Goal: Complete application form: Complete application form

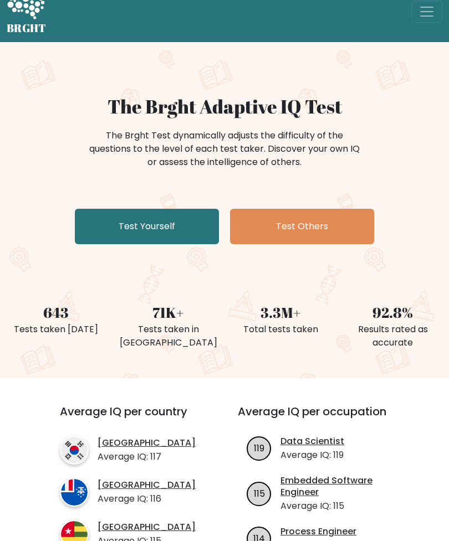
scroll to position [19, 0]
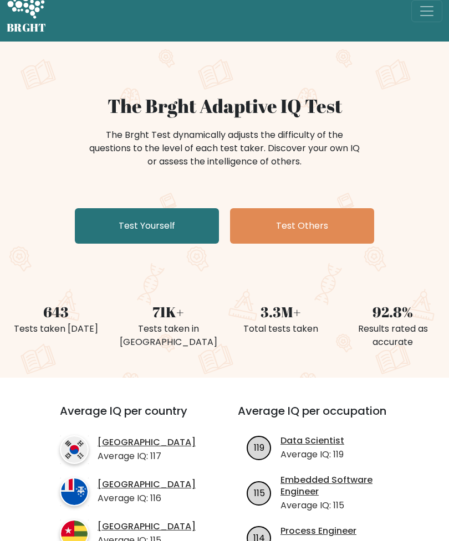
click at [124, 218] on link "Test Yourself" at bounding box center [147, 225] width 144 height 35
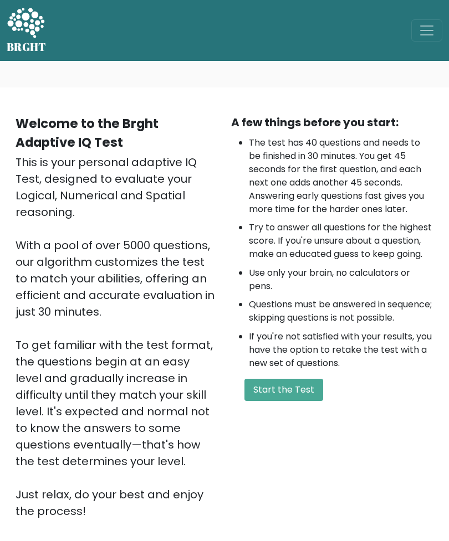
click at [307, 401] on button "Start the Test" at bounding box center [283, 390] width 79 height 22
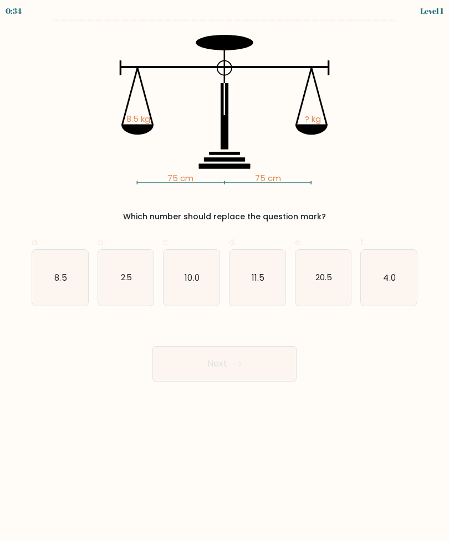
click at [59, 304] on icon "8.5" at bounding box center [60, 278] width 56 height 56
click at [224, 278] on input "a. 8.5" at bounding box center [224, 274] width 1 height 7
radio input "true"
click at [270, 366] on button "Next" at bounding box center [224, 363] width 144 height 35
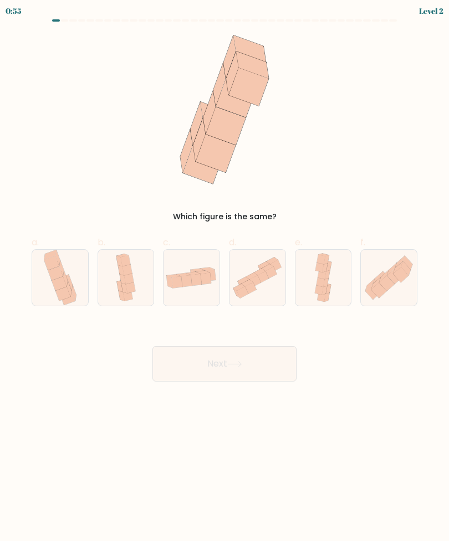
click at [399, 284] on icon at bounding box center [389, 277] width 56 height 49
click at [225, 278] on input "f." at bounding box center [224, 274] width 1 height 7
radio input "true"
click at [294, 371] on button "Next" at bounding box center [224, 363] width 144 height 35
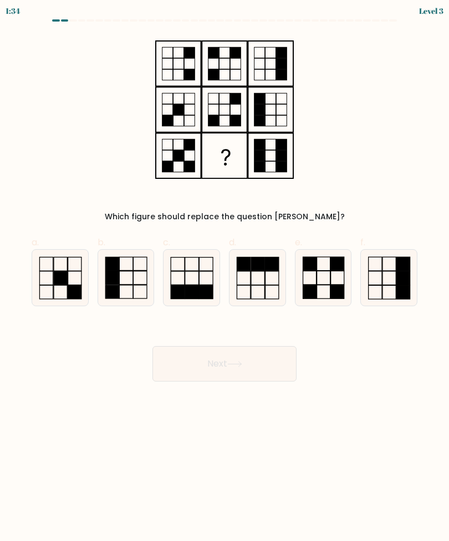
click at [446, 251] on form at bounding box center [224, 200] width 449 height 362
click at [325, 278] on icon at bounding box center [323, 278] width 56 height 56
click at [225, 278] on input "e." at bounding box center [224, 274] width 1 height 7
radio input "true"
click at [254, 368] on button "Next" at bounding box center [224, 363] width 144 height 35
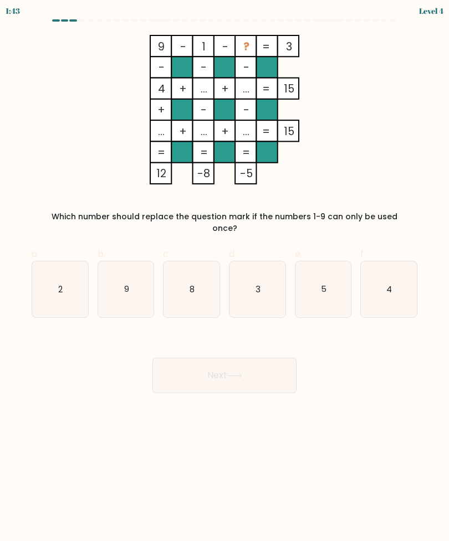
click at [330, 284] on icon "5" at bounding box center [323, 289] width 56 height 56
click at [225, 278] on input "e. 5" at bounding box center [224, 274] width 1 height 7
radio input "true"
click at [280, 366] on button "Next" at bounding box center [224, 375] width 144 height 35
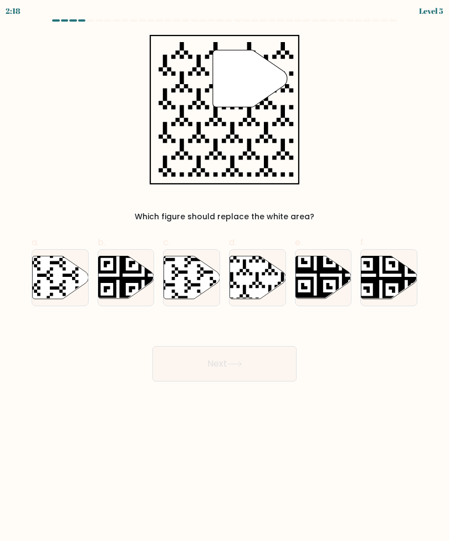
click at [261, 283] on icon at bounding box center [239, 300] width 101 height 101
click at [225, 278] on input "d." at bounding box center [224, 274] width 1 height 7
radio input "true"
click at [259, 351] on button "Next" at bounding box center [224, 363] width 144 height 35
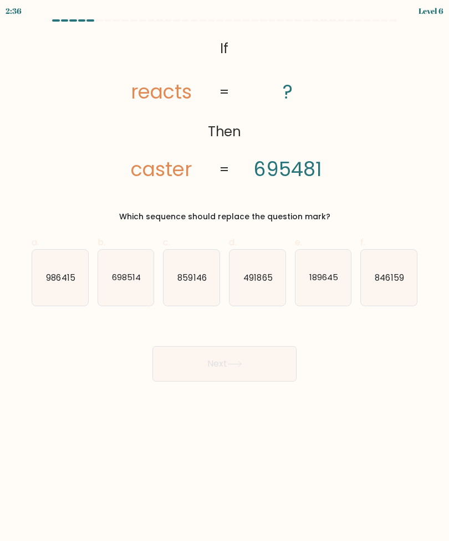
click at [120, 268] on icon "698514" at bounding box center [126, 278] width 56 height 56
click at [224, 271] on input "b. 698514" at bounding box center [224, 274] width 1 height 7
radio input "true"
click at [274, 368] on button "Next" at bounding box center [224, 363] width 144 height 35
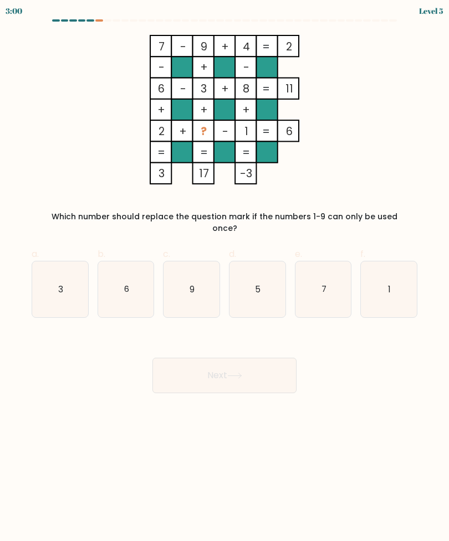
click at [254, 283] on icon "5" at bounding box center [257, 289] width 56 height 56
click at [225, 278] on input "d. 5" at bounding box center [224, 274] width 1 height 7
radio input "true"
click at [266, 363] on button "Next" at bounding box center [224, 375] width 144 height 35
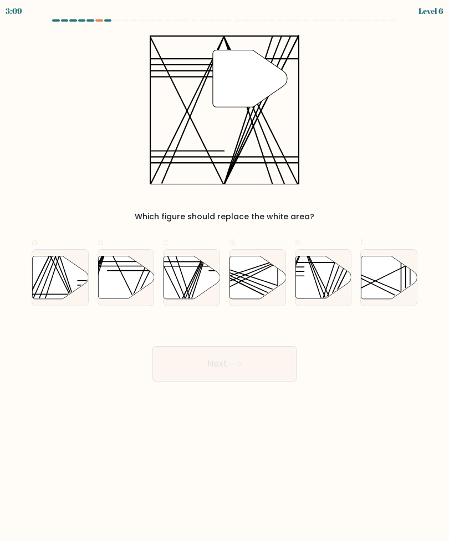
click at [175, 300] on div at bounding box center [191, 277] width 57 height 57
click at [224, 278] on input "c." at bounding box center [224, 274] width 1 height 7
radio input "true"
click at [263, 351] on button "Next" at bounding box center [224, 363] width 144 height 35
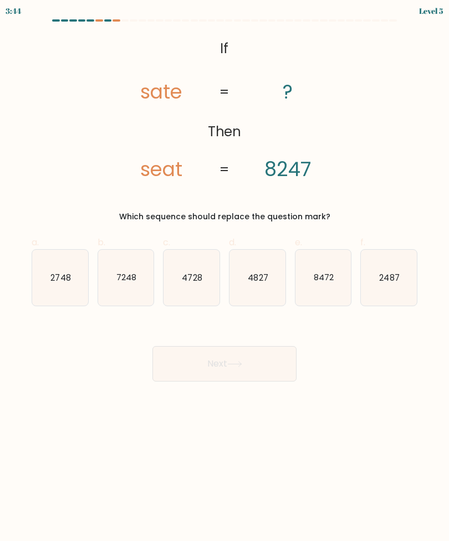
click at [327, 269] on icon "8472" at bounding box center [323, 278] width 56 height 56
click at [225, 271] on input "e. 8472" at bounding box center [224, 274] width 1 height 7
radio input "true"
click at [265, 346] on button "Next" at bounding box center [224, 363] width 144 height 35
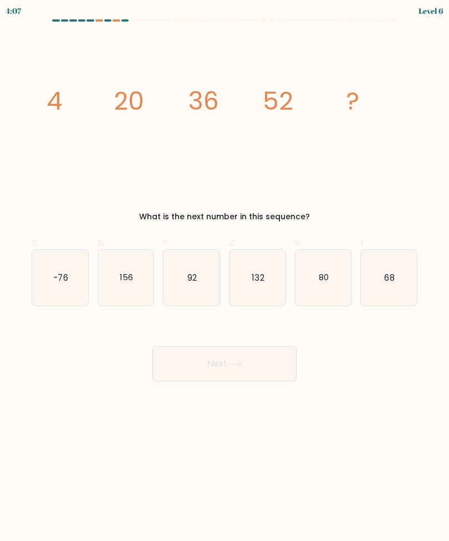
click at [396, 268] on icon "68" at bounding box center [389, 278] width 56 height 56
click at [225, 271] on input "f. 68" at bounding box center [224, 274] width 1 height 7
radio input "true"
click at [264, 357] on button "Next" at bounding box center [224, 363] width 144 height 35
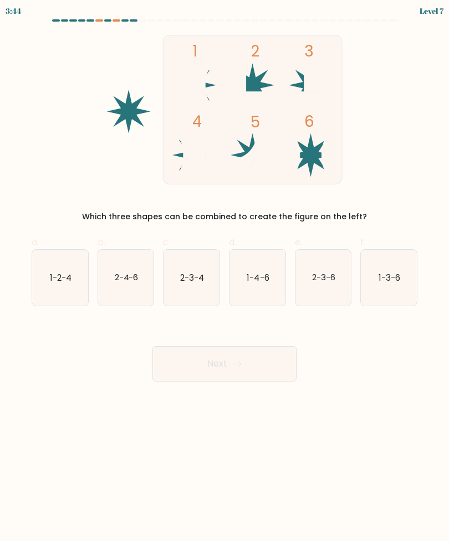
click at [394, 250] on icon "1-3-6" at bounding box center [389, 278] width 56 height 56
click at [225, 271] on input "f. 1-3-6" at bounding box center [224, 274] width 1 height 7
radio input "true"
click at [292, 350] on button "Next" at bounding box center [224, 363] width 144 height 35
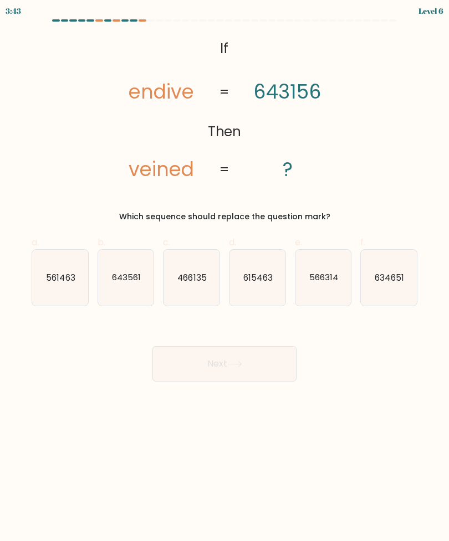
click at [289, 347] on button "Next" at bounding box center [224, 363] width 144 height 35
click at [355, 348] on div "Next" at bounding box center [224, 351] width 399 height 62
click at [110, 266] on icon "643561" at bounding box center [126, 278] width 56 height 56
click at [224, 271] on input "b. 643561" at bounding box center [224, 274] width 1 height 7
radio input "true"
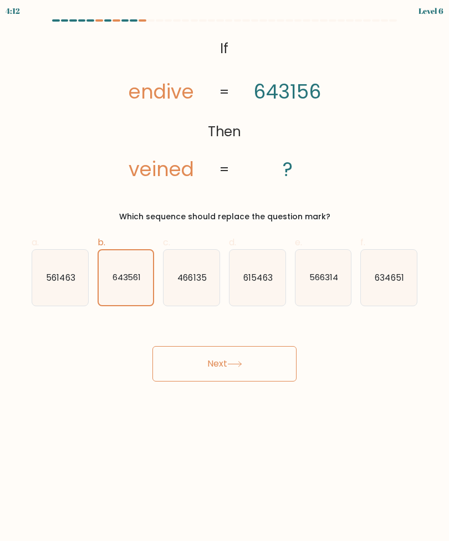
click at [278, 353] on button "Next" at bounding box center [224, 363] width 144 height 35
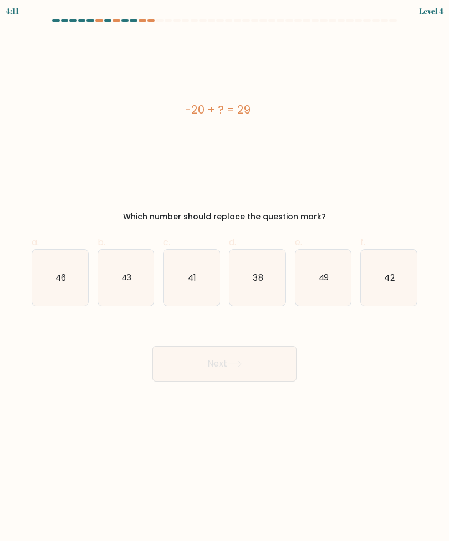
click at [289, 346] on button "Next" at bounding box center [224, 363] width 144 height 35
click at [329, 371] on body "4:56 Level 4 a." at bounding box center [224, 270] width 449 height 541
click at [100, 347] on div "Next" at bounding box center [224, 351] width 399 height 62
click at [110, 373] on body "4:55 Level 4 a." at bounding box center [224, 270] width 449 height 541
click at [317, 250] on icon "49" at bounding box center [323, 278] width 56 height 56
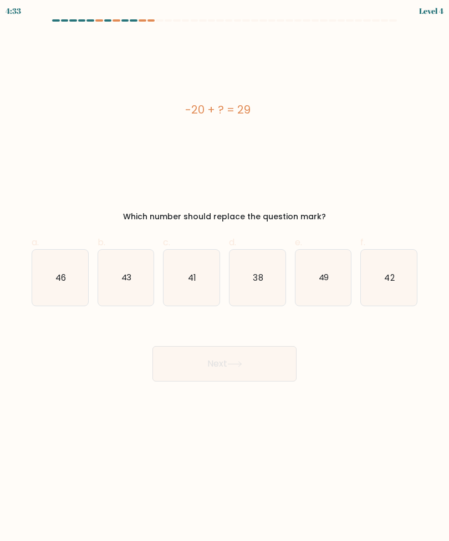
click at [225, 271] on input "e. 49" at bounding box center [224, 274] width 1 height 7
radio input "true"
click at [263, 354] on button "Next" at bounding box center [224, 363] width 144 height 35
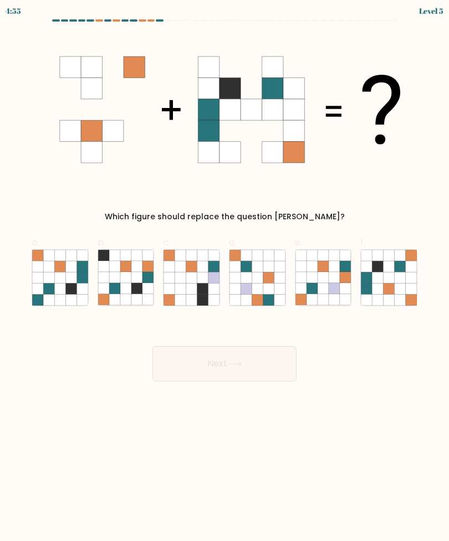
scroll to position [0, 0]
click at [402, 278] on icon at bounding box center [399, 277] width 11 height 11
click at [225, 278] on input "f." at bounding box center [224, 274] width 1 height 7
radio input "true"
click at [269, 368] on button "Next" at bounding box center [224, 363] width 144 height 35
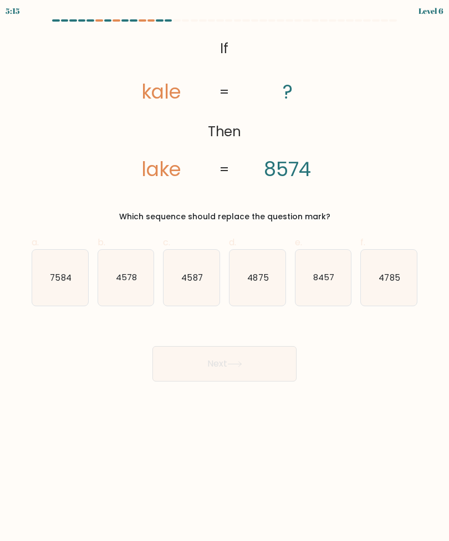
click at [320, 280] on text "8457" at bounding box center [323, 277] width 21 height 12
click at [225, 278] on input "e. 8457" at bounding box center [224, 274] width 1 height 7
radio input "true"
click at [271, 362] on button "Next" at bounding box center [224, 363] width 144 height 35
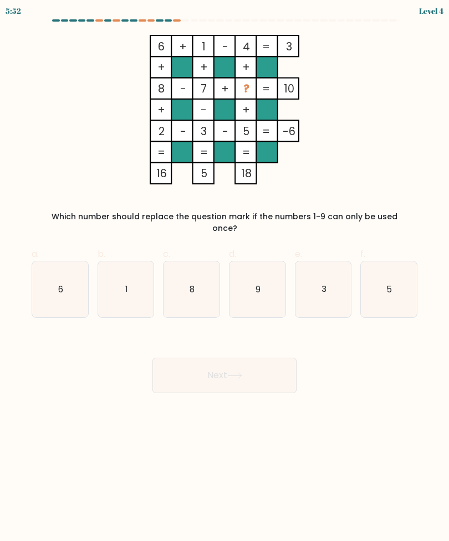
click at [271, 271] on icon "9" at bounding box center [257, 289] width 56 height 56
click at [225, 271] on input "d. 9" at bounding box center [224, 274] width 1 height 7
radio input "true"
click at [242, 373] on icon at bounding box center [234, 376] width 15 height 6
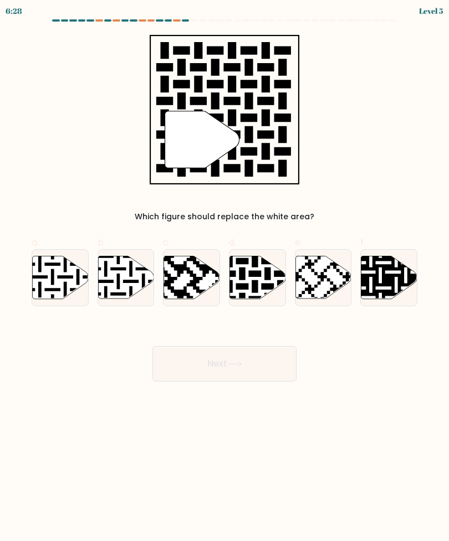
click at [256, 272] on icon at bounding box center [273, 254] width 101 height 101
click at [225, 272] on input "d." at bounding box center [224, 274] width 1 height 7
radio input "true"
click at [268, 362] on button "Next" at bounding box center [224, 363] width 144 height 35
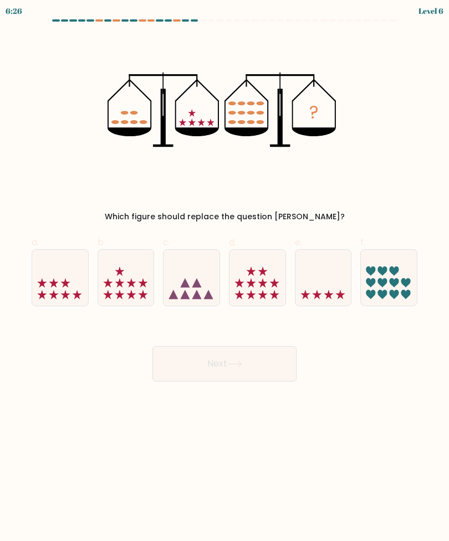
click at [415, 279] on icon at bounding box center [389, 278] width 56 height 46
click at [225, 278] on input "f." at bounding box center [224, 274] width 1 height 7
radio input "true"
click at [248, 278] on icon at bounding box center [257, 278] width 56 height 46
click at [225, 278] on input "d." at bounding box center [224, 274] width 1 height 7
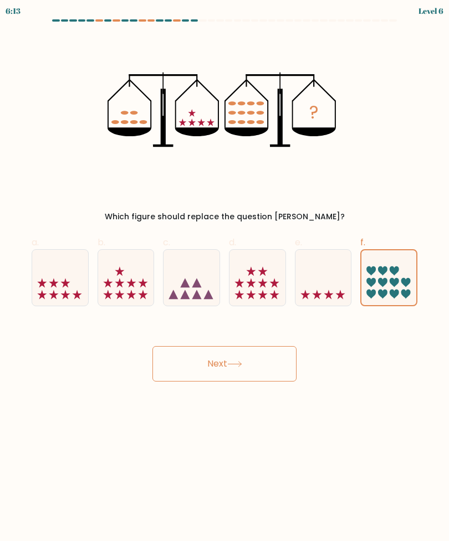
radio input "true"
click at [254, 372] on button "Next" at bounding box center [224, 363] width 144 height 35
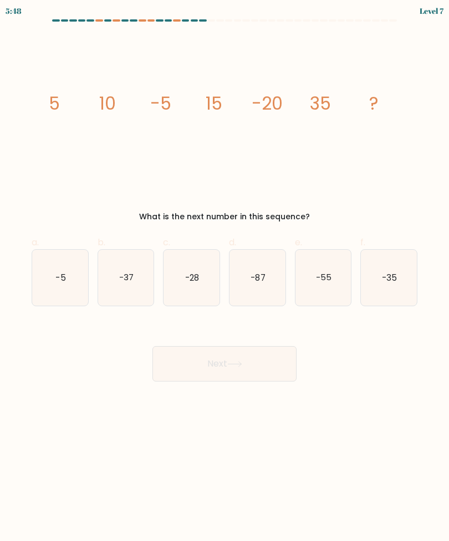
click at [311, 269] on icon "-55" at bounding box center [323, 278] width 56 height 56
click at [225, 271] on input "e. -55" at bounding box center [224, 274] width 1 height 7
radio input "true"
click at [274, 276] on icon "-87" at bounding box center [257, 278] width 56 height 56
click at [225, 276] on input "d. -87" at bounding box center [224, 274] width 1 height 7
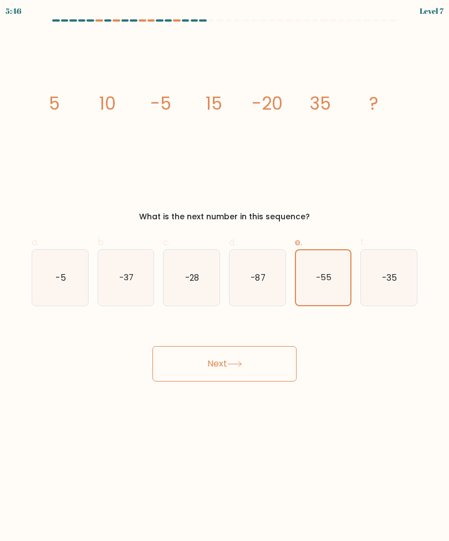
radio input "true"
click at [275, 365] on button "Next" at bounding box center [224, 363] width 144 height 35
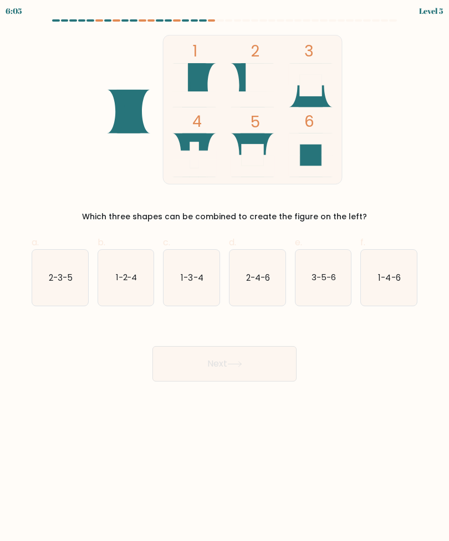
click at [327, 300] on icon "3-5-6" at bounding box center [323, 278] width 56 height 56
click at [225, 278] on input "e. 3-5-6" at bounding box center [224, 274] width 1 height 7
radio input "true"
click at [266, 367] on button "Next" at bounding box center [224, 363] width 144 height 35
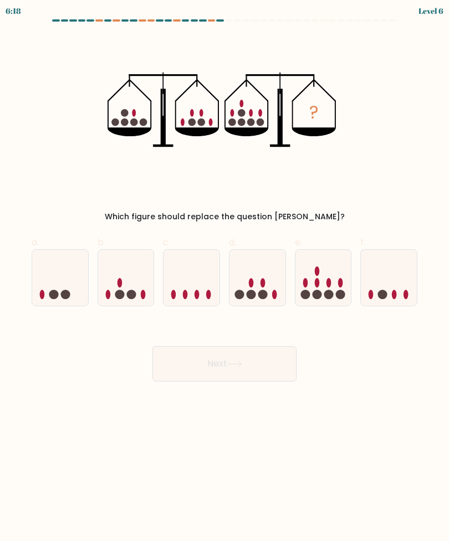
click at [332, 301] on div at bounding box center [323, 277] width 57 height 57
click at [225, 278] on input "e." at bounding box center [224, 274] width 1 height 7
radio input "true"
click at [266, 373] on button "Next" at bounding box center [224, 363] width 144 height 35
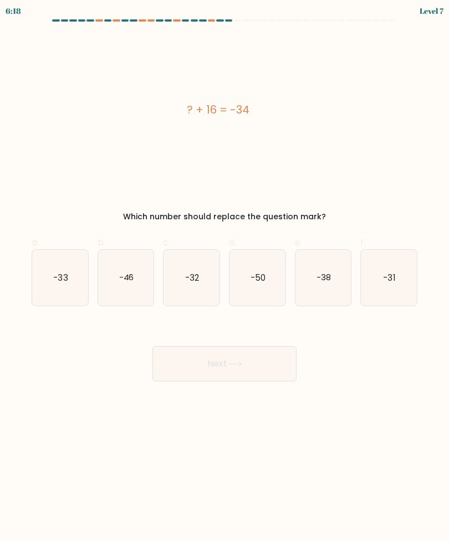
click at [347, 279] on icon "-38" at bounding box center [323, 278] width 56 height 56
click at [225, 278] on input "e. -38" at bounding box center [224, 274] width 1 height 7
radio input "true"
click at [275, 363] on button "Next" at bounding box center [224, 363] width 144 height 35
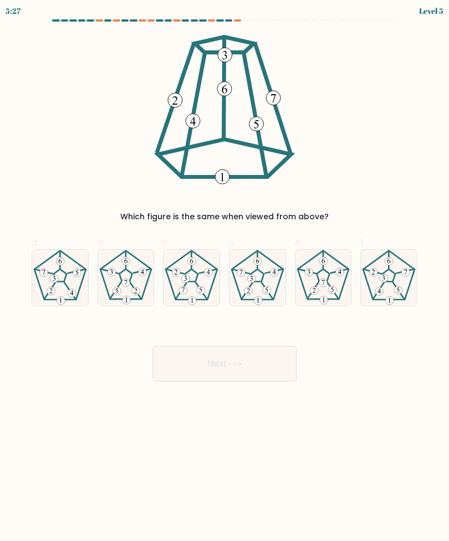
click at [58, 289] on icon at bounding box center [60, 278] width 56 height 56
click at [224, 278] on input "a." at bounding box center [224, 274] width 1 height 7
radio input "true"
click at [215, 355] on button "Next" at bounding box center [224, 363] width 144 height 35
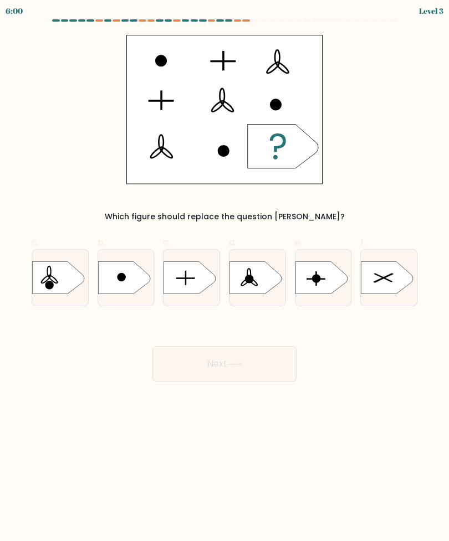
click at [200, 278] on icon at bounding box center [190, 277] width 52 height 33
click at [224, 278] on input "c." at bounding box center [224, 274] width 1 height 7
radio input "true"
click at [245, 367] on button "Next" at bounding box center [224, 363] width 144 height 35
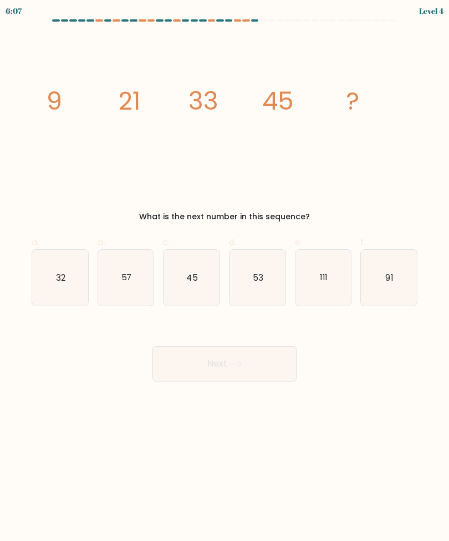
click at [115, 265] on icon "57" at bounding box center [126, 278] width 56 height 56
click at [224, 271] on input "b. 57" at bounding box center [224, 274] width 1 height 7
radio input "true"
click at [268, 361] on button "Next" at bounding box center [224, 363] width 144 height 35
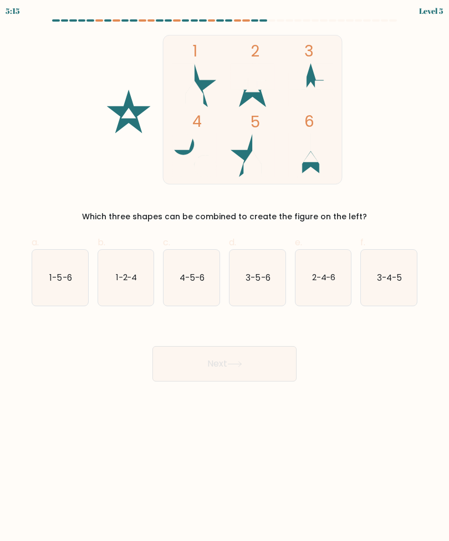
click at [55, 274] on text "1-5-6" at bounding box center [60, 277] width 22 height 12
click at [224, 274] on input "a. 1-5-6" at bounding box center [224, 274] width 1 height 7
radio input "true"
click at [187, 367] on button "Next" at bounding box center [224, 363] width 144 height 35
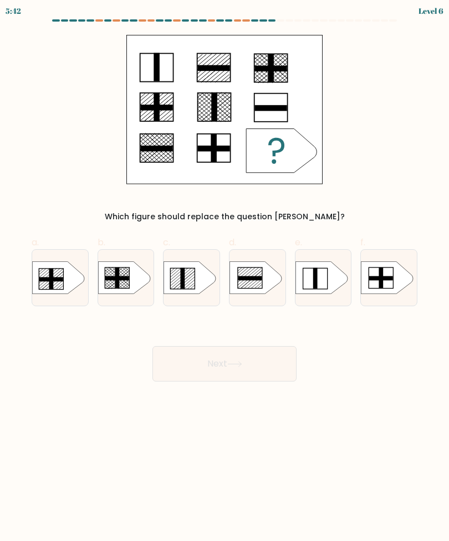
click at [192, 292] on icon at bounding box center [190, 277] width 52 height 33
click at [224, 278] on input "c." at bounding box center [224, 274] width 1 height 7
radio input "true"
click at [258, 364] on button "Next" at bounding box center [224, 363] width 144 height 35
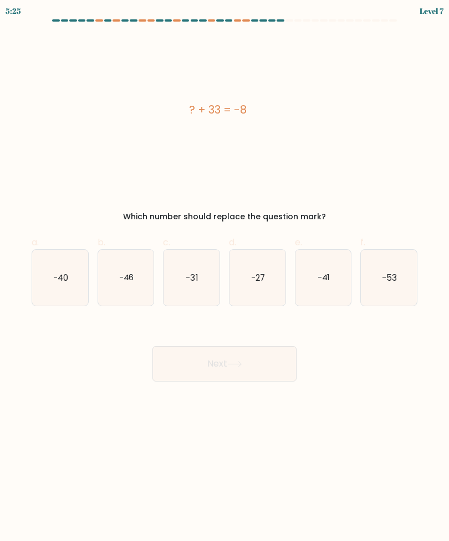
click at [260, 286] on icon "-27" at bounding box center [257, 278] width 56 height 56
click at [225, 278] on input "d. -27" at bounding box center [224, 274] width 1 height 7
radio input "true"
click at [255, 353] on button "Next" at bounding box center [224, 363] width 144 height 35
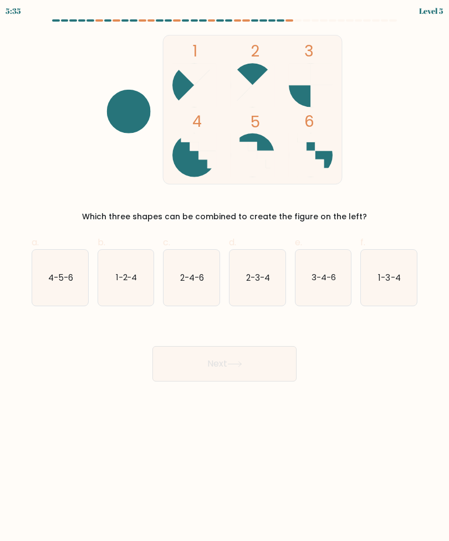
click at [68, 288] on icon "4-5-6" at bounding box center [60, 278] width 56 height 56
click at [224, 278] on input "a. 4-5-6" at bounding box center [224, 274] width 1 height 7
radio input "true"
click at [221, 362] on button "Next" at bounding box center [224, 363] width 144 height 35
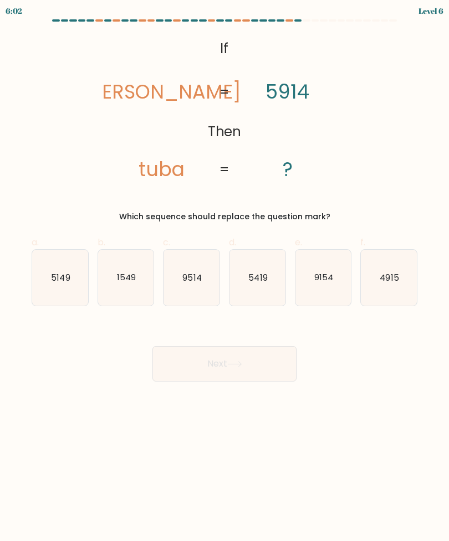
click at [263, 283] on text "5419" at bounding box center [257, 277] width 19 height 12
click at [225, 278] on input "d. 5419" at bounding box center [224, 274] width 1 height 7
radio input "true"
click at [232, 368] on button "Next" at bounding box center [224, 363] width 144 height 35
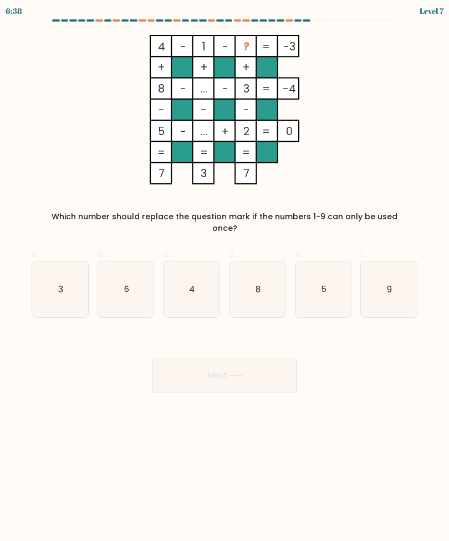
click at [125, 283] on text "6" at bounding box center [126, 289] width 5 height 12
click at [224, 273] on input "b. 6" at bounding box center [224, 274] width 1 height 7
radio input "true"
click at [223, 378] on button "Next" at bounding box center [224, 375] width 144 height 35
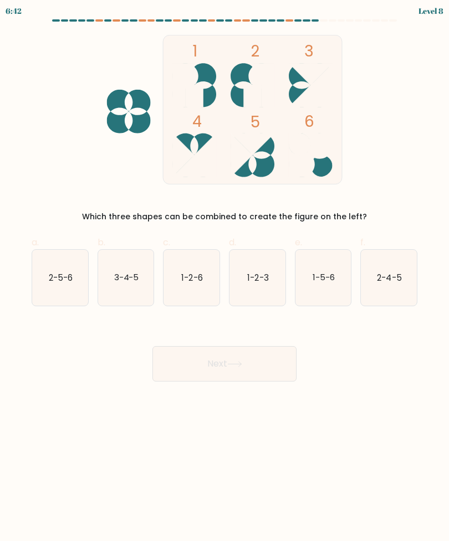
click at [125, 281] on text "3-4-5" at bounding box center [126, 277] width 25 height 12
click at [224, 278] on input "b. 3-4-5" at bounding box center [224, 274] width 1 height 7
radio input "true"
click at [238, 369] on button "Next" at bounding box center [224, 363] width 144 height 35
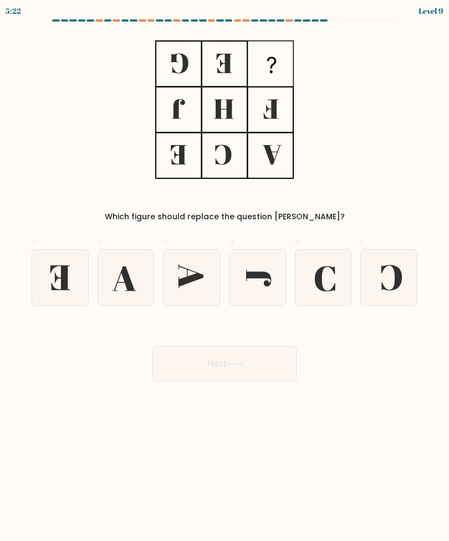
click at [408, 257] on icon at bounding box center [389, 278] width 56 height 56
click at [225, 271] on input "f." at bounding box center [224, 274] width 1 height 7
radio input "true"
click at [275, 366] on button "Next" at bounding box center [224, 363] width 144 height 35
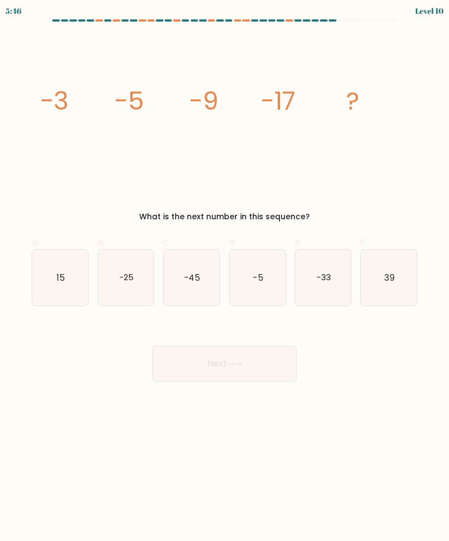
click at [97, 26] on form at bounding box center [224, 200] width 449 height 362
click at [96, 26] on form at bounding box center [224, 200] width 449 height 362
click at [95, 17] on div "5:46 Level 10" at bounding box center [224, 9] width 449 height 19
click at [98, 20] on div at bounding box center [99, 20] width 8 height 2
click at [100, 16] on div "5:43 Level 10" at bounding box center [224, 9] width 449 height 19
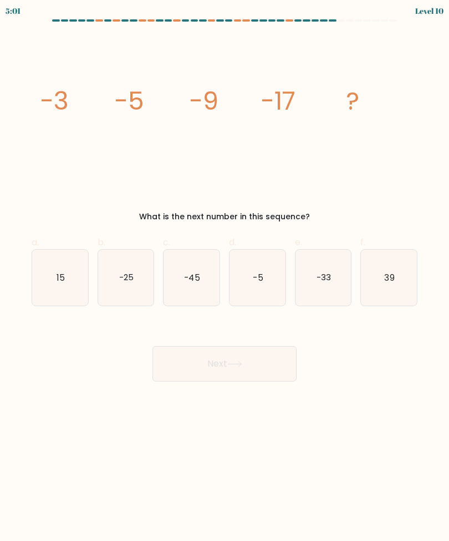
click at [351, 267] on div "-33" at bounding box center [323, 277] width 57 height 57
click at [225, 271] on input "e. -33" at bounding box center [224, 274] width 1 height 7
radio input "true"
click at [259, 366] on button "Next" at bounding box center [224, 363] width 144 height 35
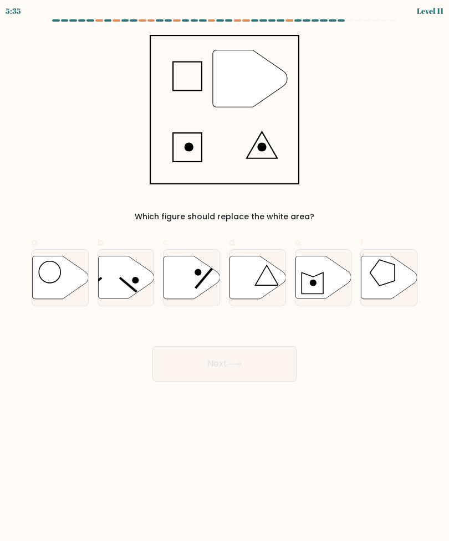
click at [268, 291] on icon at bounding box center [257, 277] width 56 height 43
click at [225, 278] on input "d." at bounding box center [224, 274] width 1 height 7
radio input "true"
click at [261, 348] on button "Next" at bounding box center [224, 363] width 144 height 35
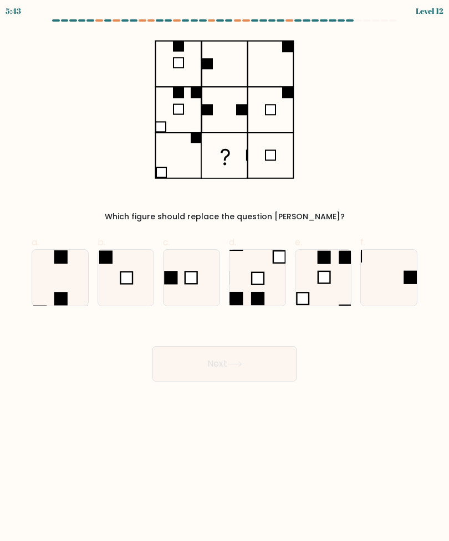
click at [124, 274] on rect at bounding box center [126, 278] width 12 height 12
click at [224, 274] on input "b." at bounding box center [224, 274] width 1 height 7
radio input "true"
click at [414, 294] on icon at bounding box center [389, 278] width 56 height 56
click at [225, 278] on input "f." at bounding box center [224, 274] width 1 height 7
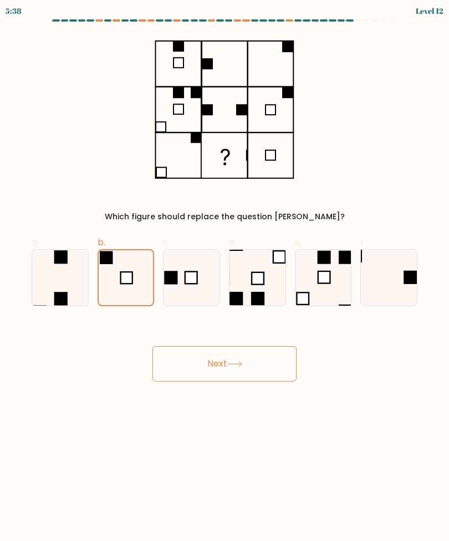
radio input "true"
click at [256, 361] on button "Next" at bounding box center [224, 363] width 144 height 35
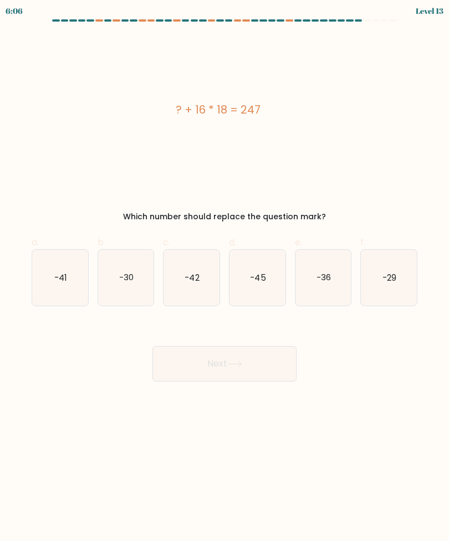
click at [229, 262] on icon "-45" at bounding box center [257, 278] width 56 height 56
click at [225, 271] on input "d. -45" at bounding box center [224, 274] width 1 height 7
radio input "true"
click at [256, 363] on button "Next" at bounding box center [224, 363] width 144 height 35
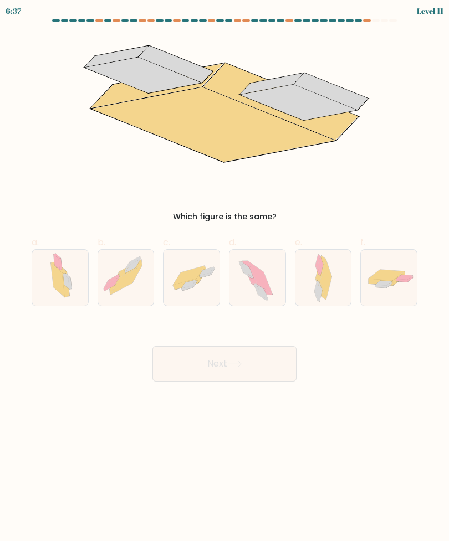
click at [189, 292] on icon at bounding box center [191, 278] width 56 height 39
click at [224, 278] on input "c." at bounding box center [224, 274] width 1 height 7
radio input "true"
click at [258, 382] on button "Next" at bounding box center [224, 363] width 144 height 35
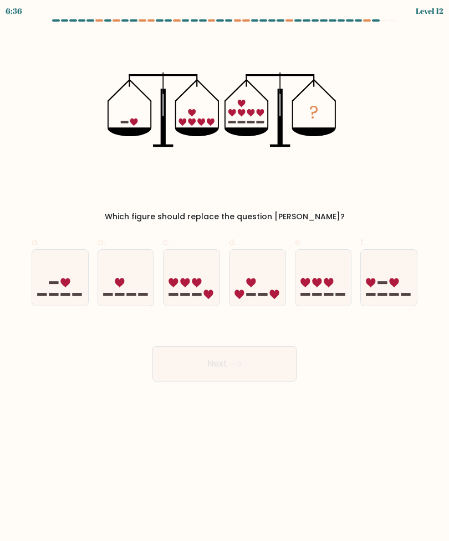
click at [256, 370] on button "Next" at bounding box center [224, 363] width 144 height 35
click at [275, 361] on button "Next" at bounding box center [224, 363] width 144 height 35
click at [121, 287] on icon at bounding box center [126, 278] width 56 height 46
click at [224, 278] on input "b." at bounding box center [224, 274] width 1 height 7
radio input "true"
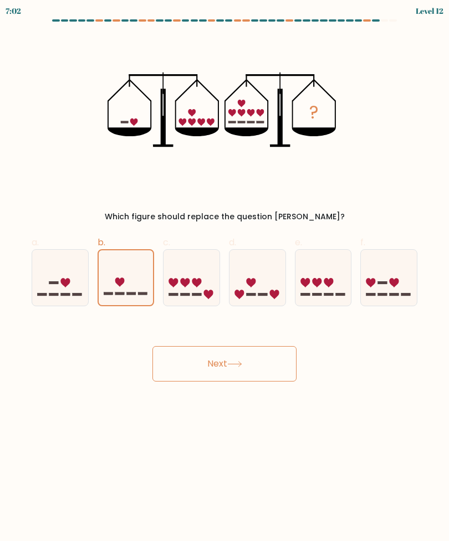
click at [44, 275] on icon at bounding box center [60, 278] width 56 height 46
click at [224, 275] on input "a." at bounding box center [224, 274] width 1 height 7
radio input "true"
click at [285, 357] on button "Next" at bounding box center [224, 363] width 144 height 35
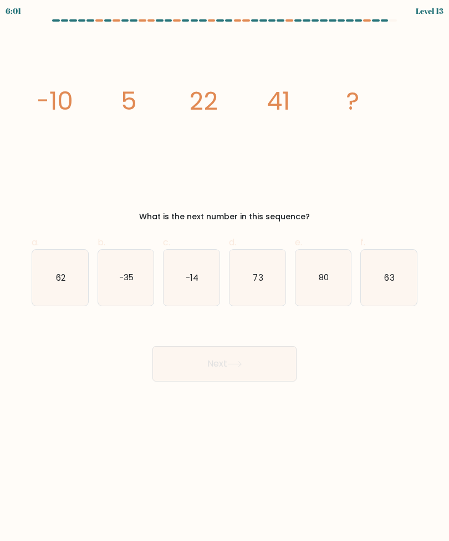
click at [55, 296] on icon "62" at bounding box center [60, 278] width 56 height 56
click at [224, 278] on input "a. 62" at bounding box center [224, 274] width 1 height 7
radio input "true"
click at [260, 361] on button "Next" at bounding box center [224, 363] width 144 height 35
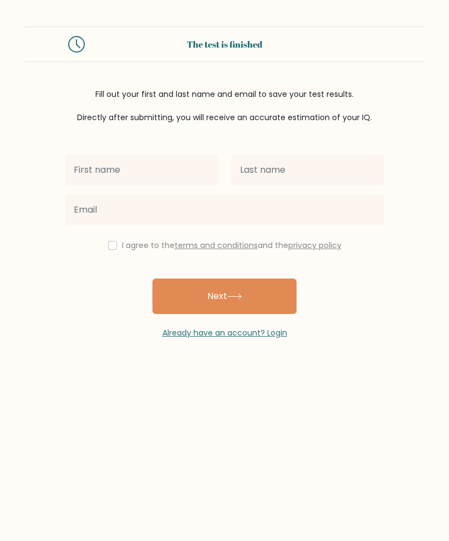
click at [201, 164] on input "text" at bounding box center [141, 170] width 153 height 31
type input "Amna"
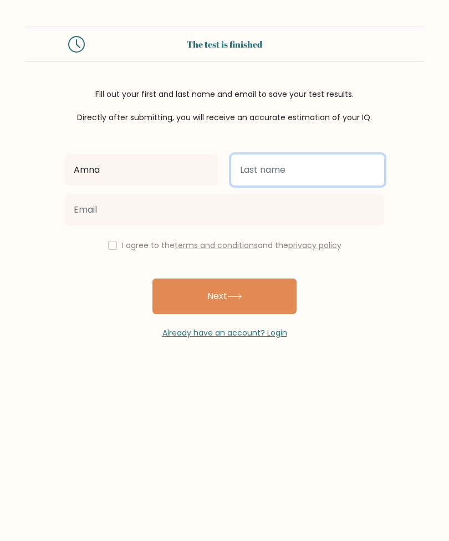
click at [328, 176] on input "text" at bounding box center [307, 170] width 153 height 31
type input "Afzal"
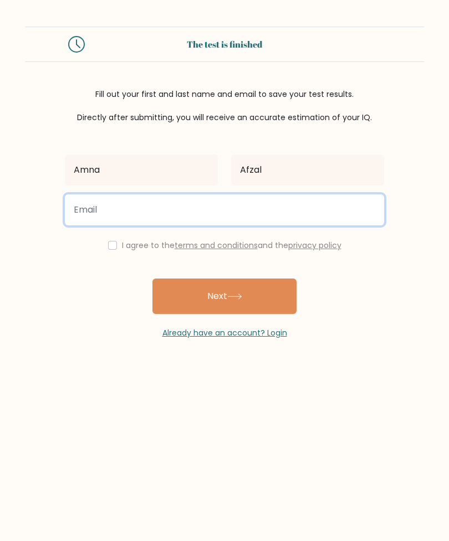
click at [96, 207] on input "email" at bounding box center [224, 209] width 319 height 31
type input "i"
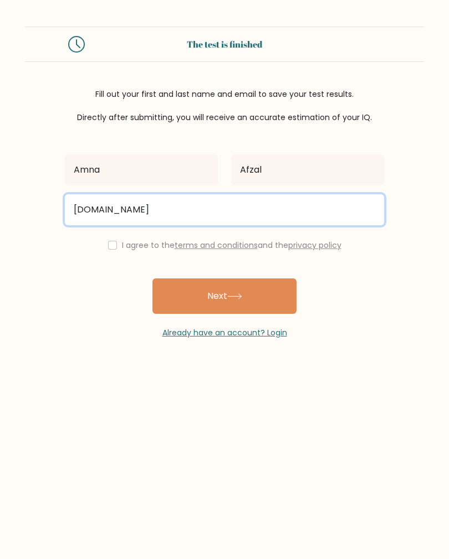
type input "ibrahimafzal496agmail.com"
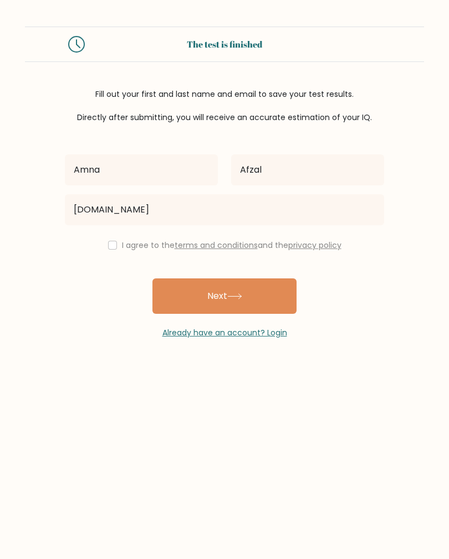
click at [278, 299] on button "Next" at bounding box center [224, 296] width 144 height 35
click at [114, 240] on div "I agree to the terms and conditions and the privacy policy" at bounding box center [224, 245] width 332 height 13
click at [113, 245] on input "checkbox" at bounding box center [112, 245] width 9 height 9
checkbox input "true"
click at [245, 307] on button "Next" at bounding box center [224, 296] width 144 height 35
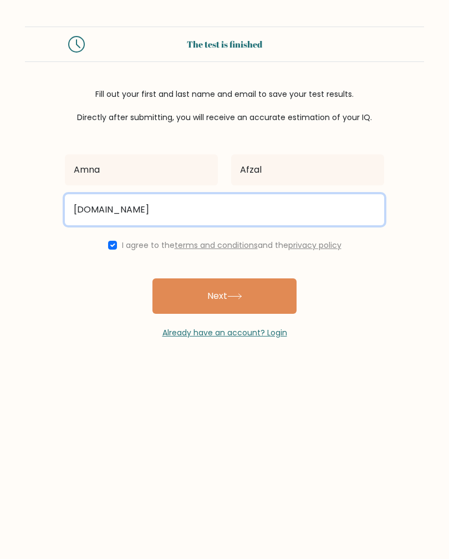
click at [224, 297] on button "Next" at bounding box center [224, 296] width 144 height 35
click at [107, 208] on input "ibrahimafzal496agmail.com" at bounding box center [224, 209] width 319 height 31
click at [208, 212] on input "ibrahimafzal496agmail.com" at bounding box center [224, 209] width 319 height 31
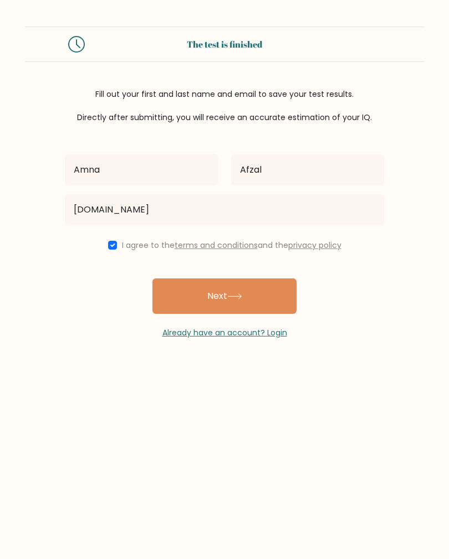
click at [204, 301] on button "Next" at bounding box center [224, 296] width 144 height 35
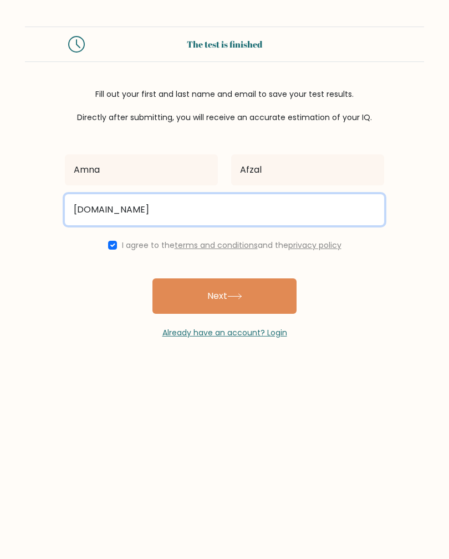
click at [184, 300] on button "Next" at bounding box center [224, 296] width 144 height 35
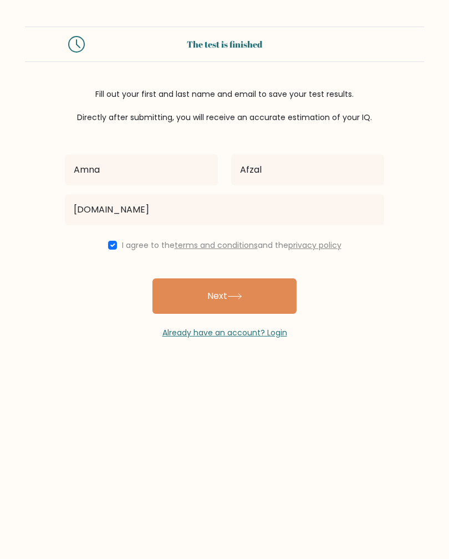
click at [184, 295] on button "Next" at bounding box center [224, 296] width 144 height 35
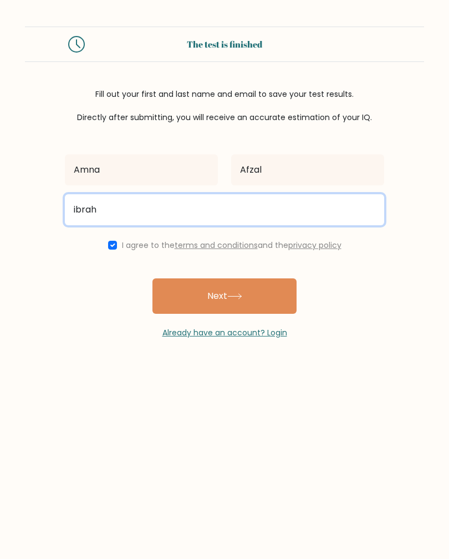
type input "ibra"
